Goal: Transaction & Acquisition: Purchase product/service

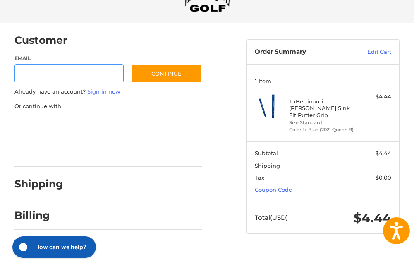
scroll to position [2, 0]
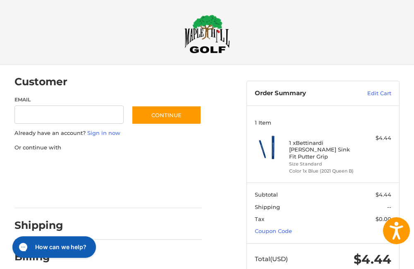
click at [50, 222] on h2 "Shipping" at bounding box center [38, 225] width 49 height 13
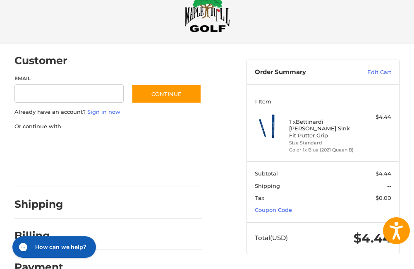
scroll to position [43, 0]
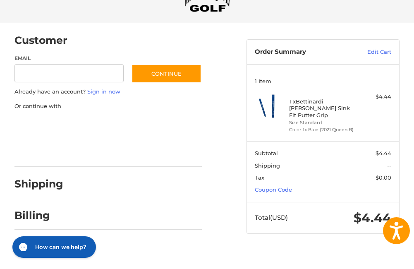
click at [58, 182] on h2 "Shipping" at bounding box center [38, 184] width 49 height 13
click at [103, 181] on div at bounding box center [136, 186] width 131 height 10
click at [98, 92] on link "Sign in now" at bounding box center [103, 91] width 33 height 7
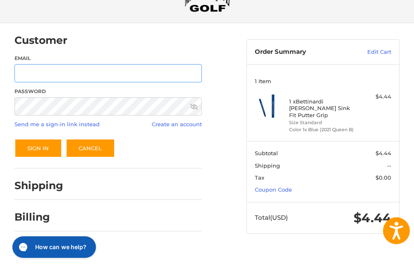
click at [92, 71] on input "Email" at bounding box center [107, 73] width 187 height 19
type input "**********"
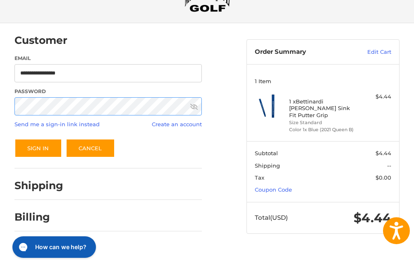
click at [14, 139] on button "Sign In" at bounding box center [38, 148] width 48 height 19
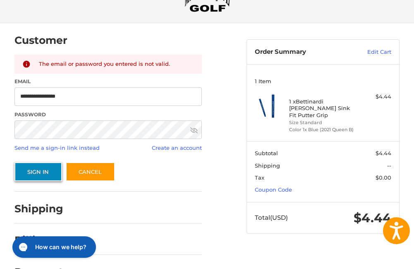
click at [49, 168] on button "Sign In" at bounding box center [38, 171] width 48 height 19
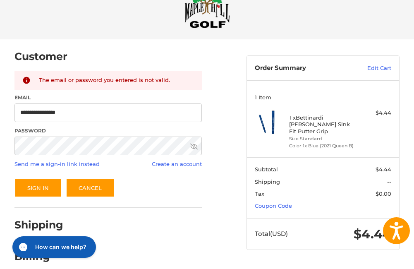
scroll to position [26, 0]
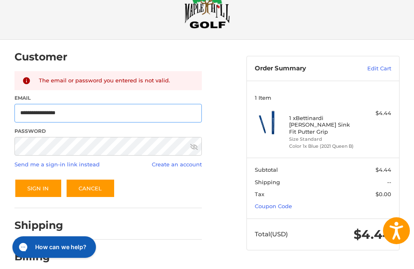
click at [103, 112] on input "**********" at bounding box center [107, 113] width 187 height 19
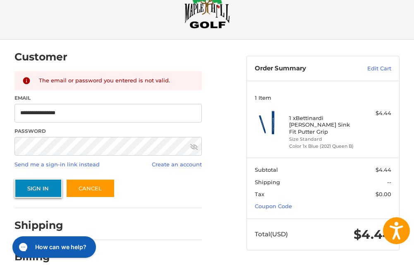
click at [37, 185] on button "Sign In" at bounding box center [38, 188] width 48 height 19
